Goal: Find specific page/section: Find specific page/section

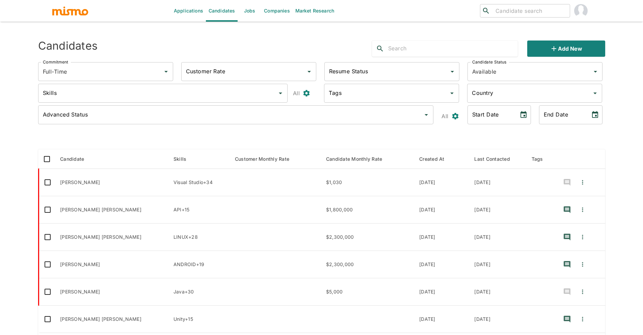
click at [248, 9] on link "Jobs" at bounding box center [250, 11] width 24 height 22
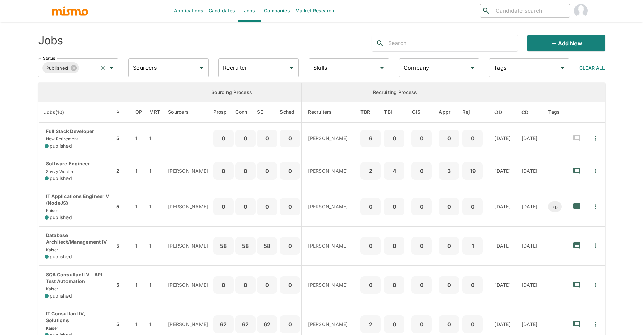
click at [84, 72] on input "Status" at bounding box center [88, 67] width 16 height 13
click at [64, 112] on li "Cancelled" at bounding box center [78, 113] width 80 height 13
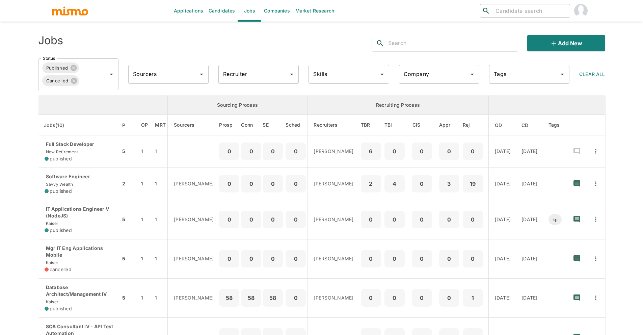
click at [72, 67] on icon at bounding box center [74, 68] width 6 height 6
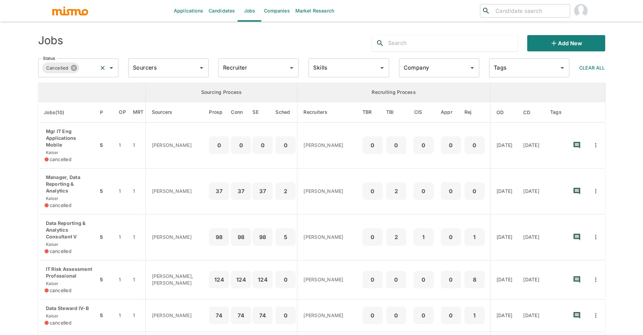
click at [74, 68] on icon at bounding box center [74, 68] width 6 height 6
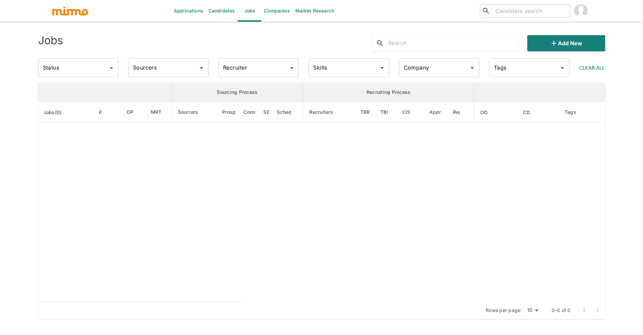
click at [273, 69] on input "Recruiter" at bounding box center [253, 67] width 64 height 13
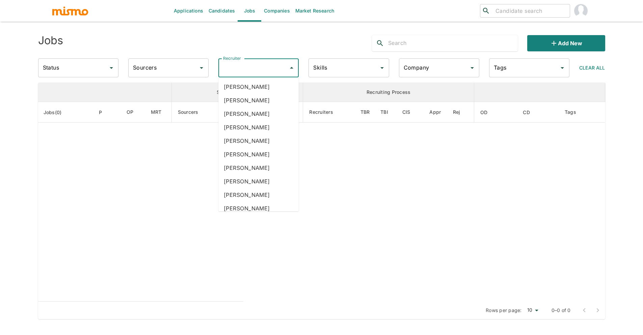
click at [85, 65] on input "Status" at bounding box center [73, 67] width 64 height 13
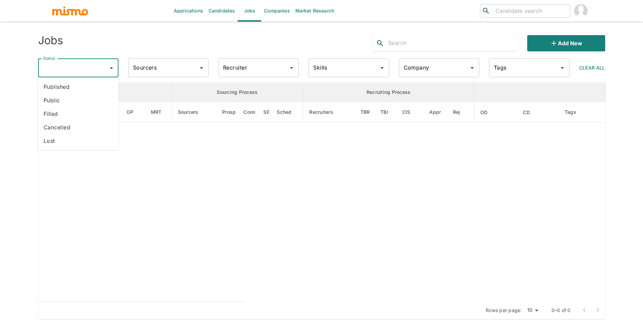
click at [75, 92] on li "Published" at bounding box center [78, 86] width 80 height 13
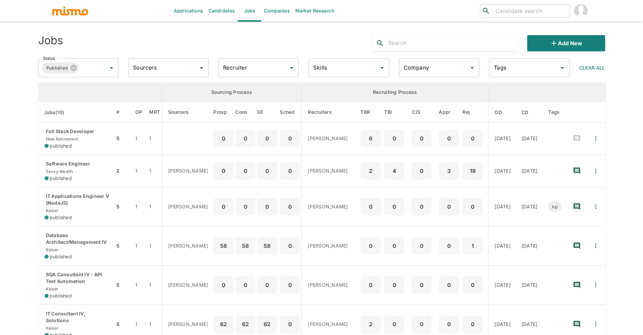
click at [237, 67] on input "Recruiter" at bounding box center [253, 67] width 64 height 13
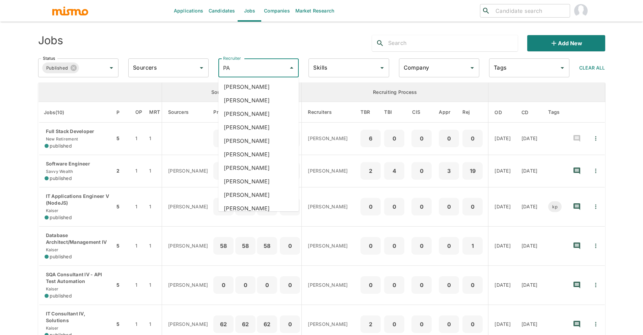
type input "PAO"
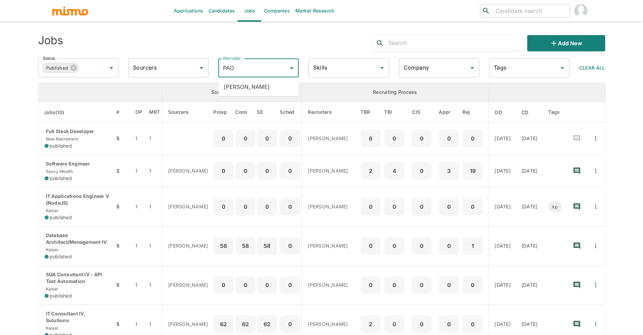
click at [254, 83] on li "[PERSON_NAME]" at bounding box center [258, 86] width 80 height 13
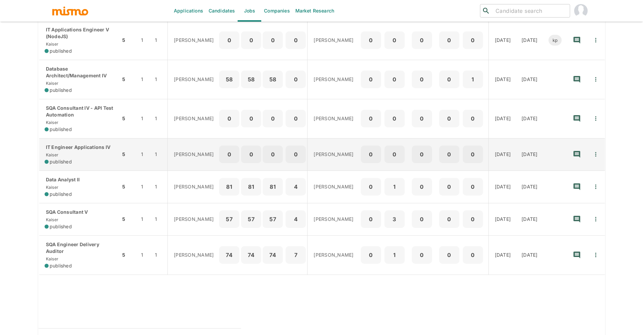
scroll to position [124, 0]
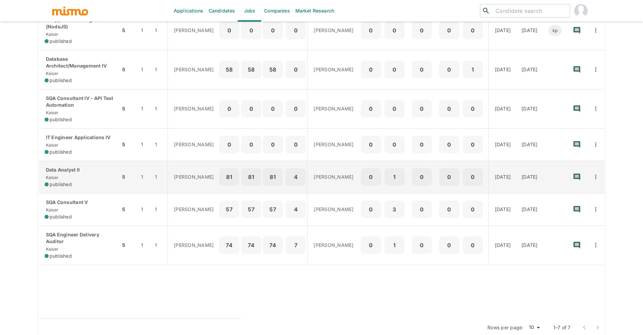
click at [88, 170] on p "Data Analyst II" at bounding box center [80, 169] width 71 height 7
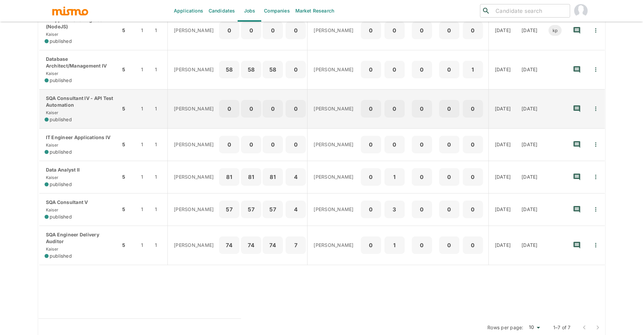
scroll to position [0, 0]
